Goal: Check status: Check status

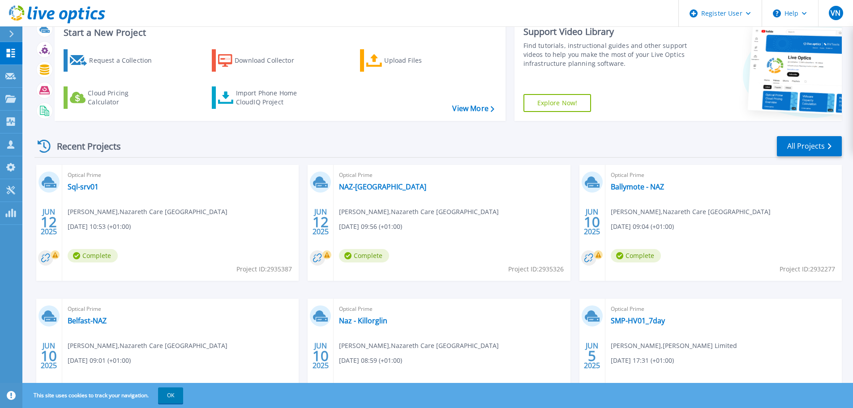
scroll to position [88, 0]
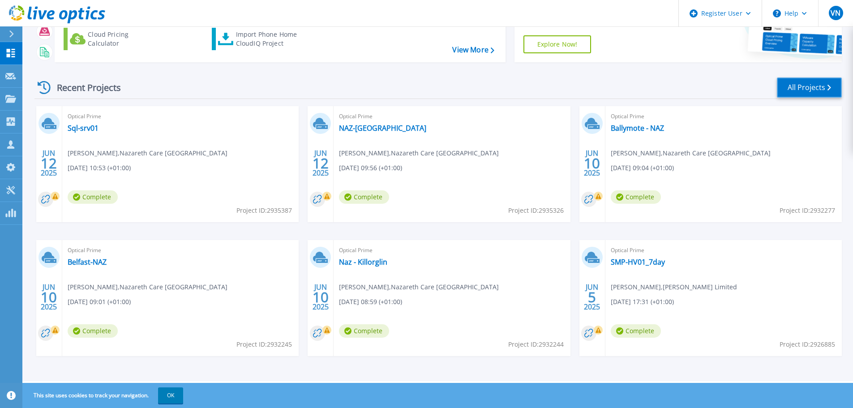
click at [781, 87] on link "All Projects" at bounding box center [809, 87] width 65 height 20
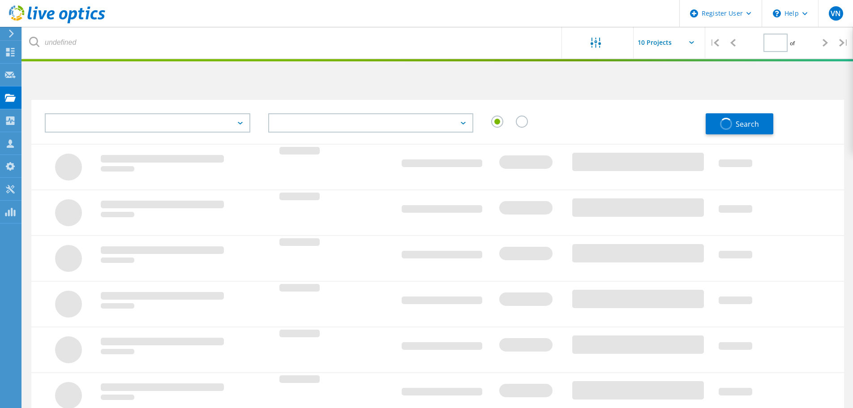
type input "1"
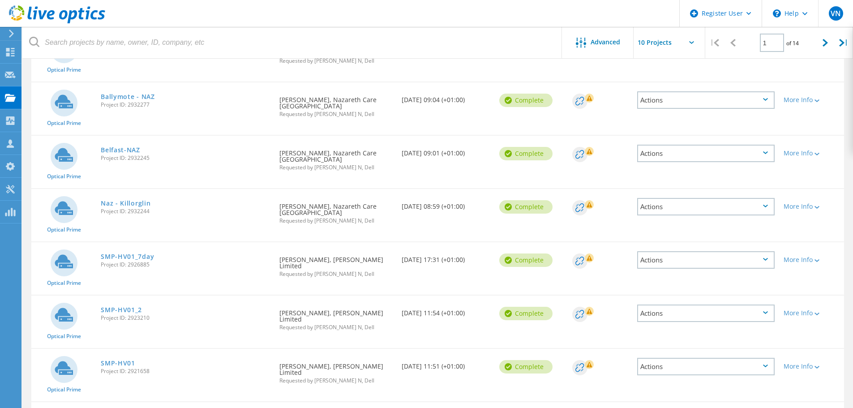
scroll to position [261, 0]
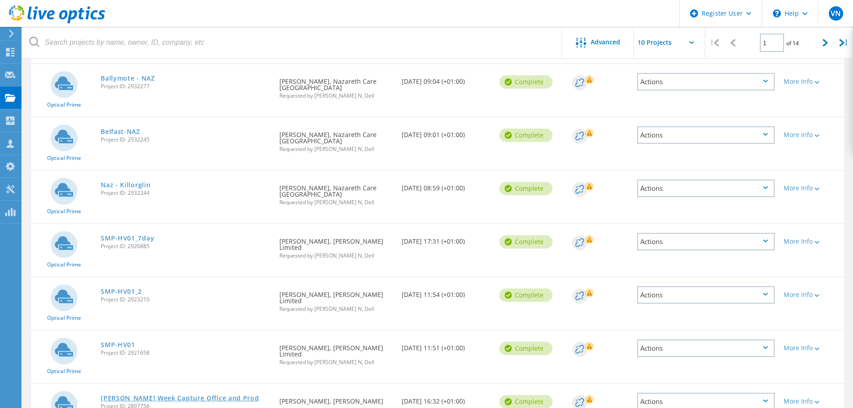
click at [205, 395] on link "[PERSON_NAME] Week Capture Office and Prod" at bounding box center [180, 398] width 158 height 6
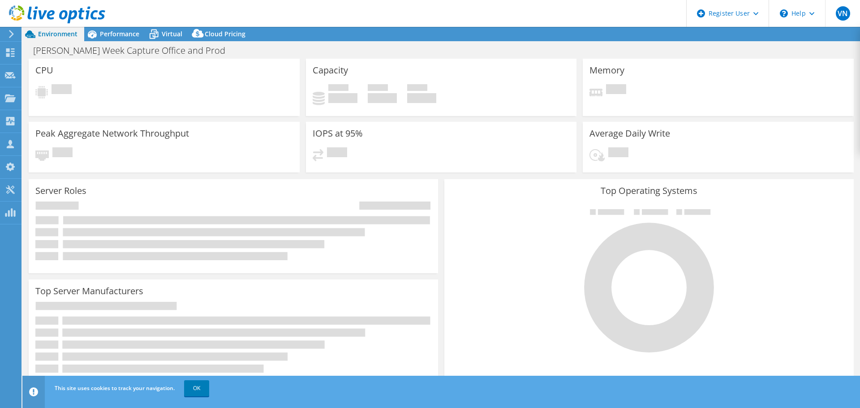
select select "USD"
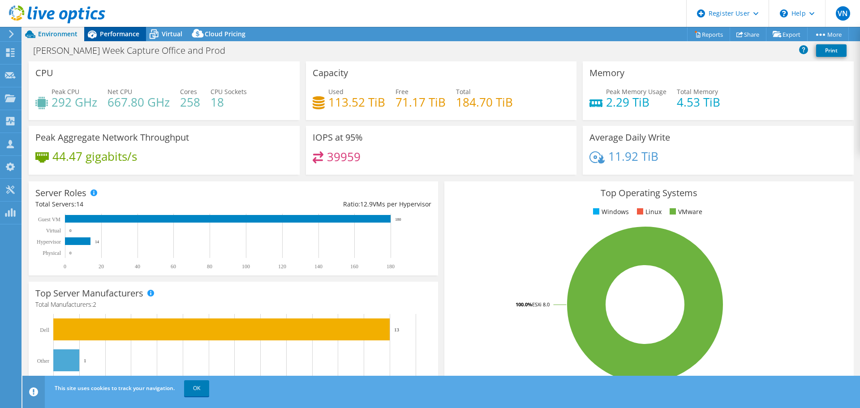
click at [122, 34] on span "Performance" at bounding box center [119, 34] width 39 height 9
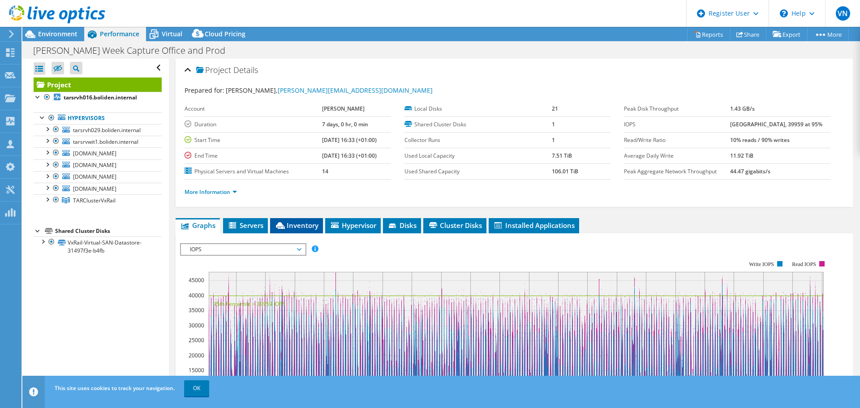
click at [297, 231] on li "Inventory" at bounding box center [296, 225] width 53 height 15
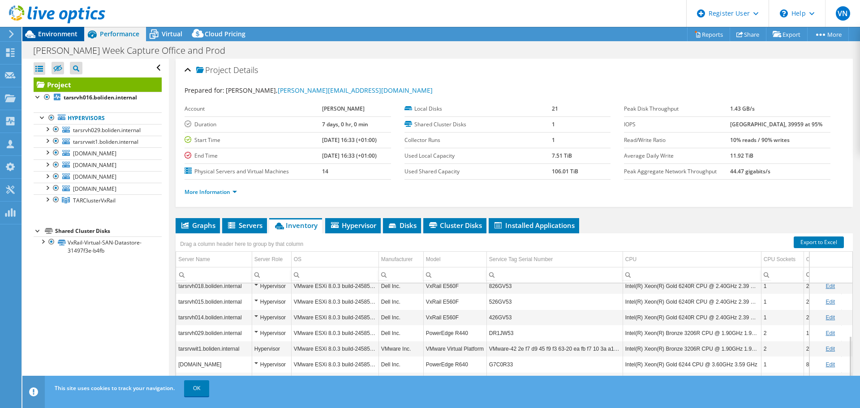
click at [66, 32] on span "Environment" at bounding box center [57, 34] width 39 height 9
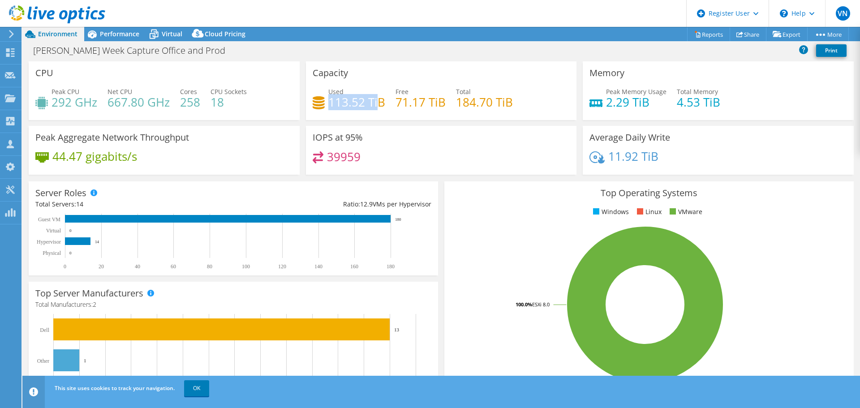
drag, startPoint x: 329, startPoint y: 104, endPoint x: 378, endPoint y: 100, distance: 49.0
click at [374, 105] on h4 "113.52 TiB" at bounding box center [356, 102] width 57 height 10
click at [353, 113] on div "Used 113.52 TiB Free 71.17 TiB Total 184.70 TiB" at bounding box center [442, 101] width 258 height 29
drag, startPoint x: 328, startPoint y: 104, endPoint x: 344, endPoint y: 105, distance: 16.6
click at [344, 105] on h4 "113.52 TiB" at bounding box center [356, 102] width 57 height 10
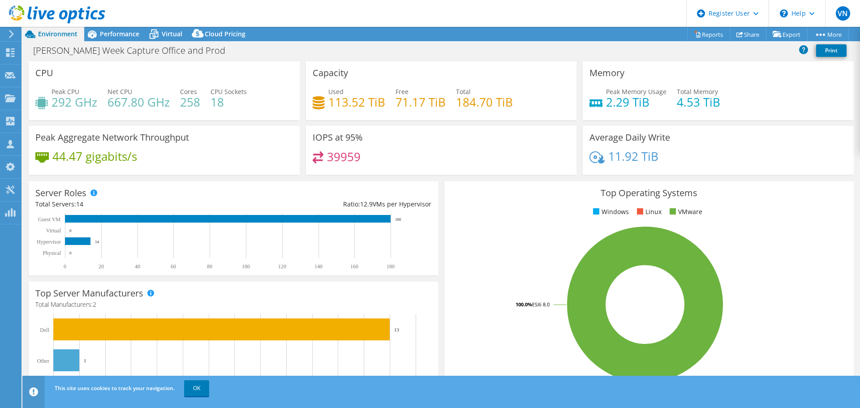
click at [355, 111] on div "Used 113.52 TiB Free 71.17 TiB Total 184.70 TiB" at bounding box center [442, 101] width 258 height 29
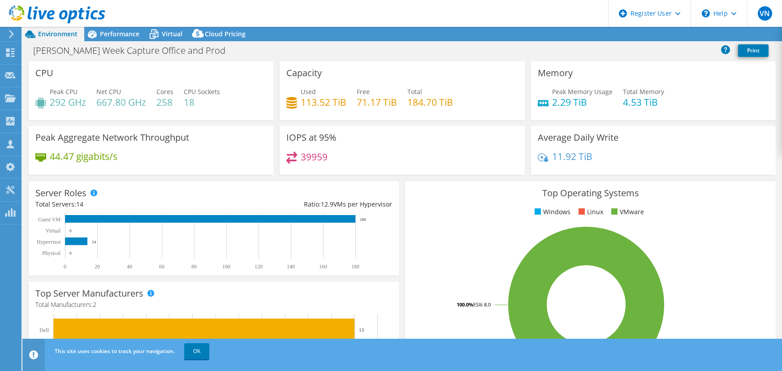
select select "USD"
